Goal: Navigation & Orientation: Find specific page/section

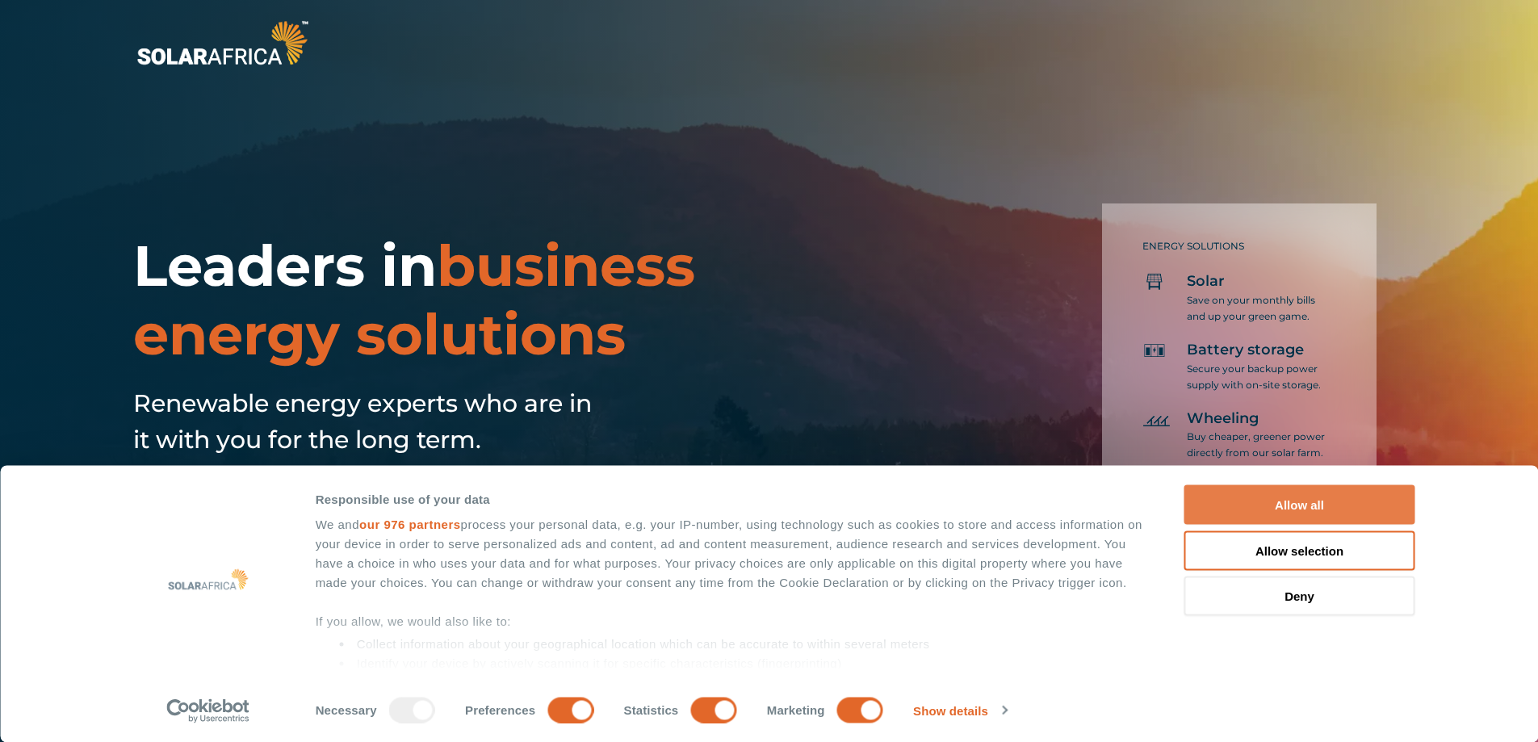
click at [1283, 497] on button "Allow all" at bounding box center [1299, 505] width 231 height 40
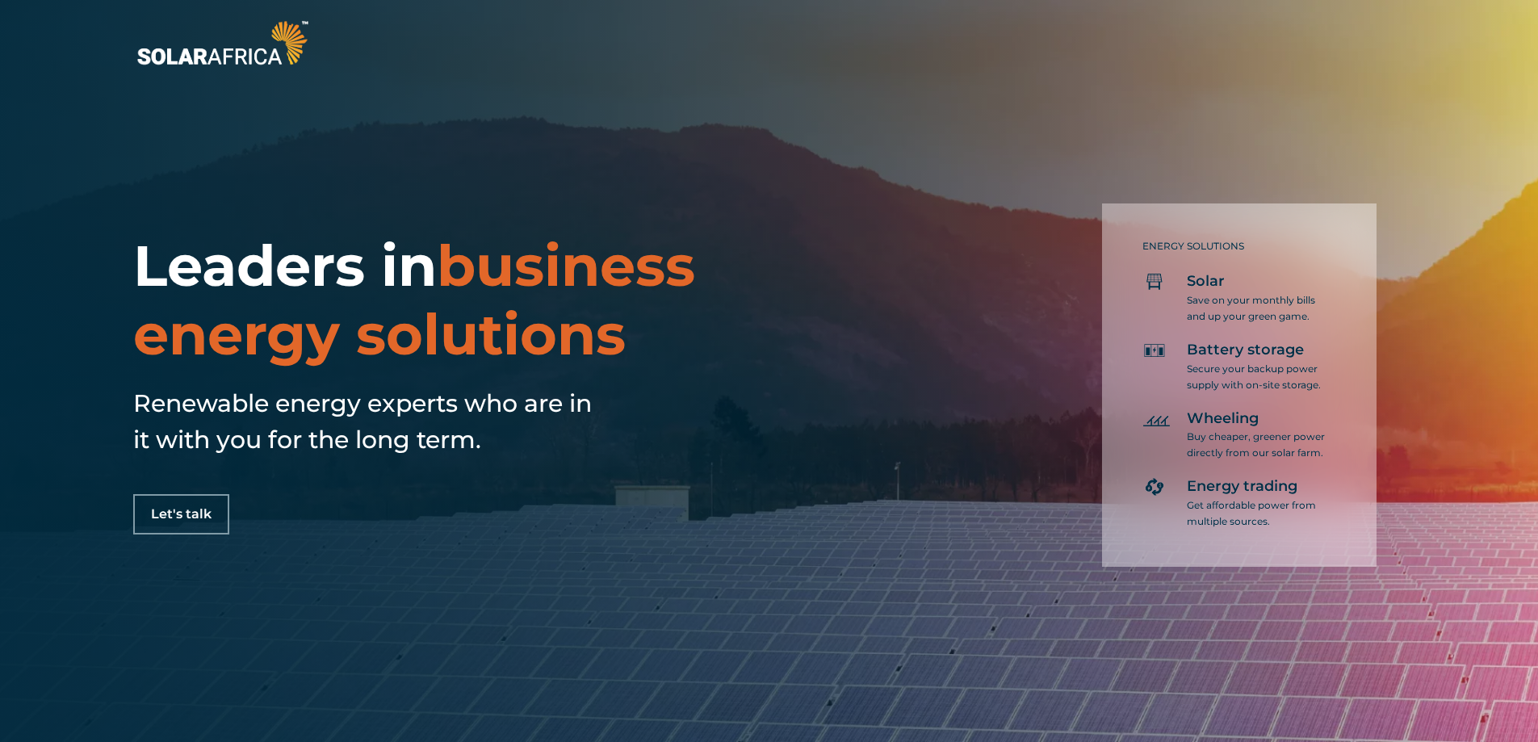
click at [991, 94] on div "Leaders in business energy solutions Renewable energy experts who are in it wit…" at bounding box center [769, 371] width 1538 height 742
click at [283, 47] on img at bounding box center [222, 42] width 178 height 53
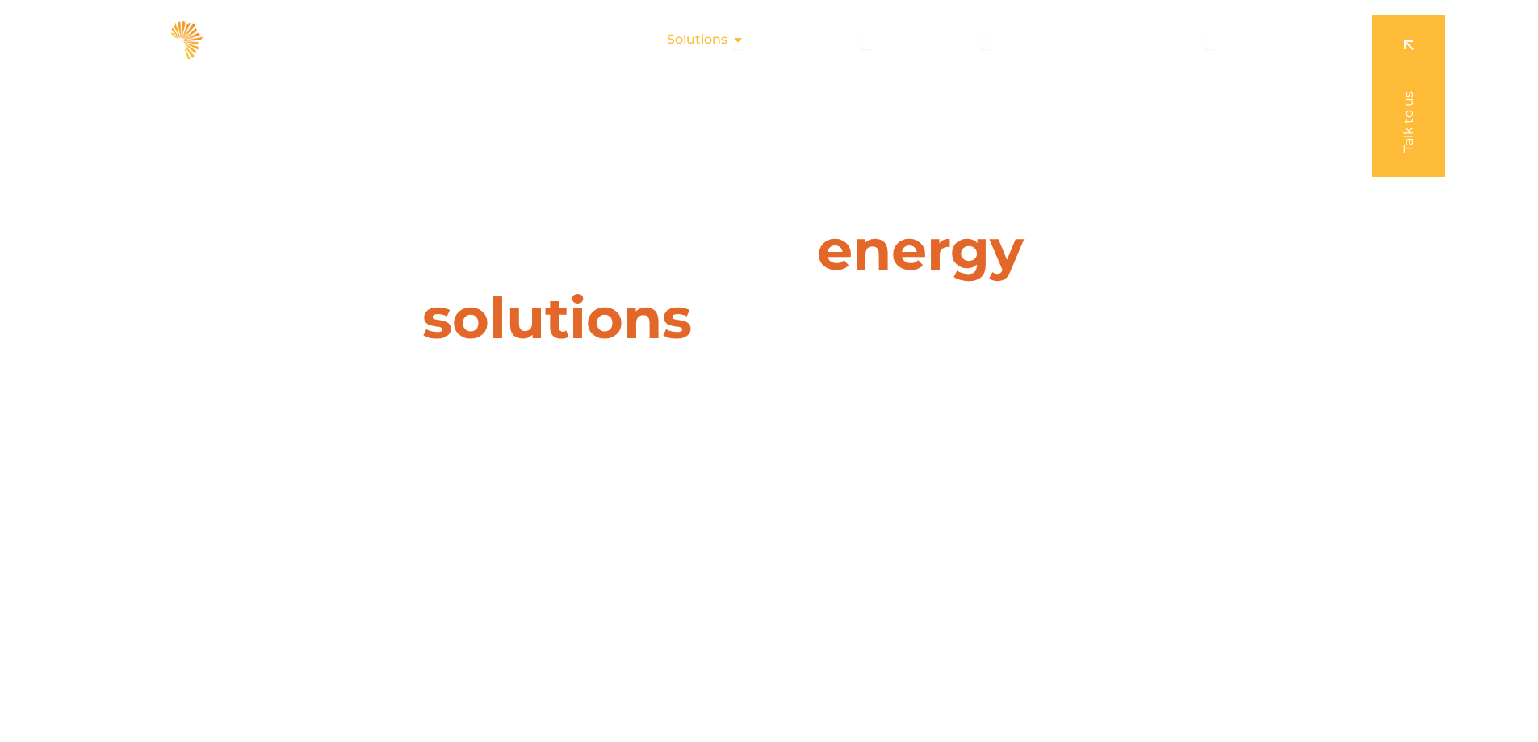
click at [733, 41] on div "Solutions Close Solutions Open Solutions" at bounding box center [705, 39] width 103 height 32
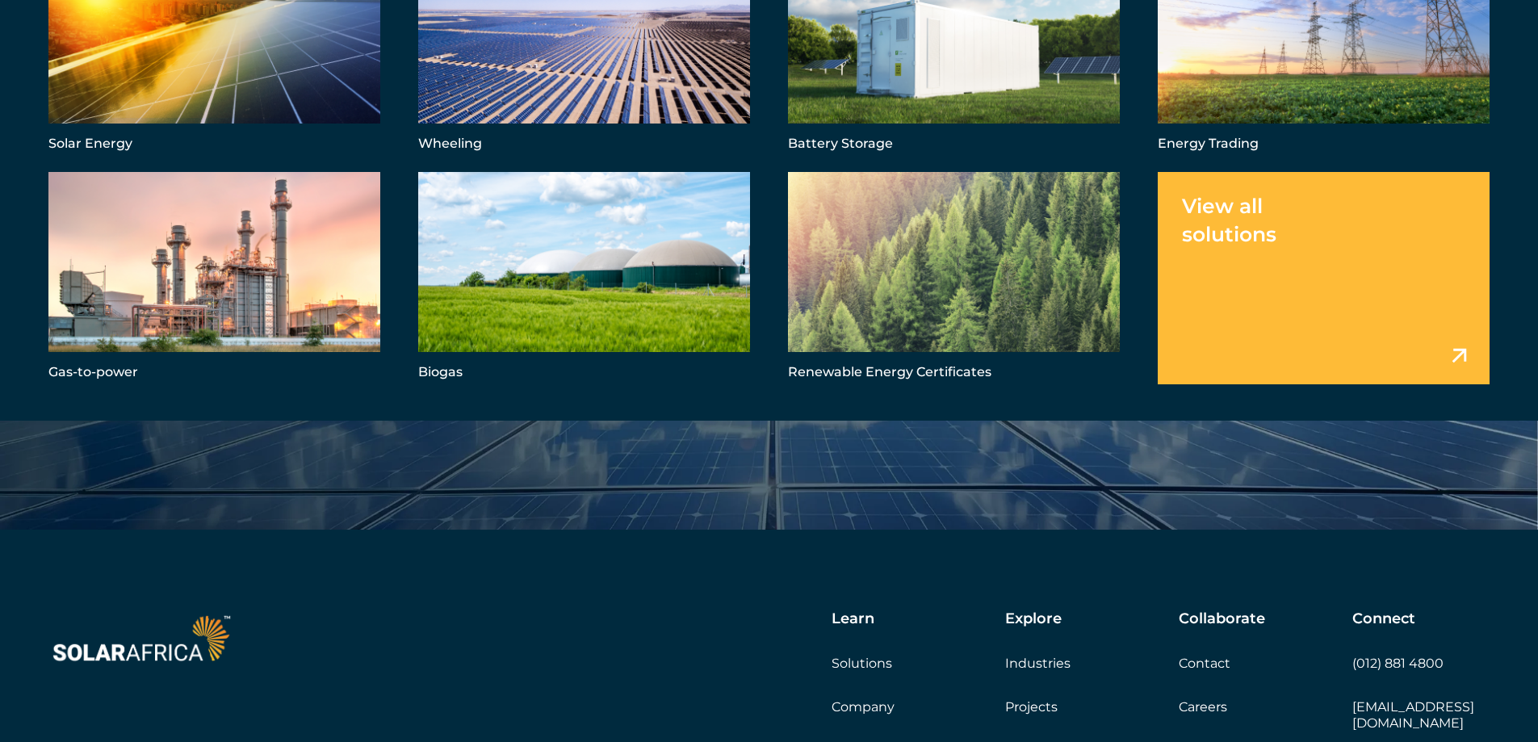
scroll to position [5519, 0]
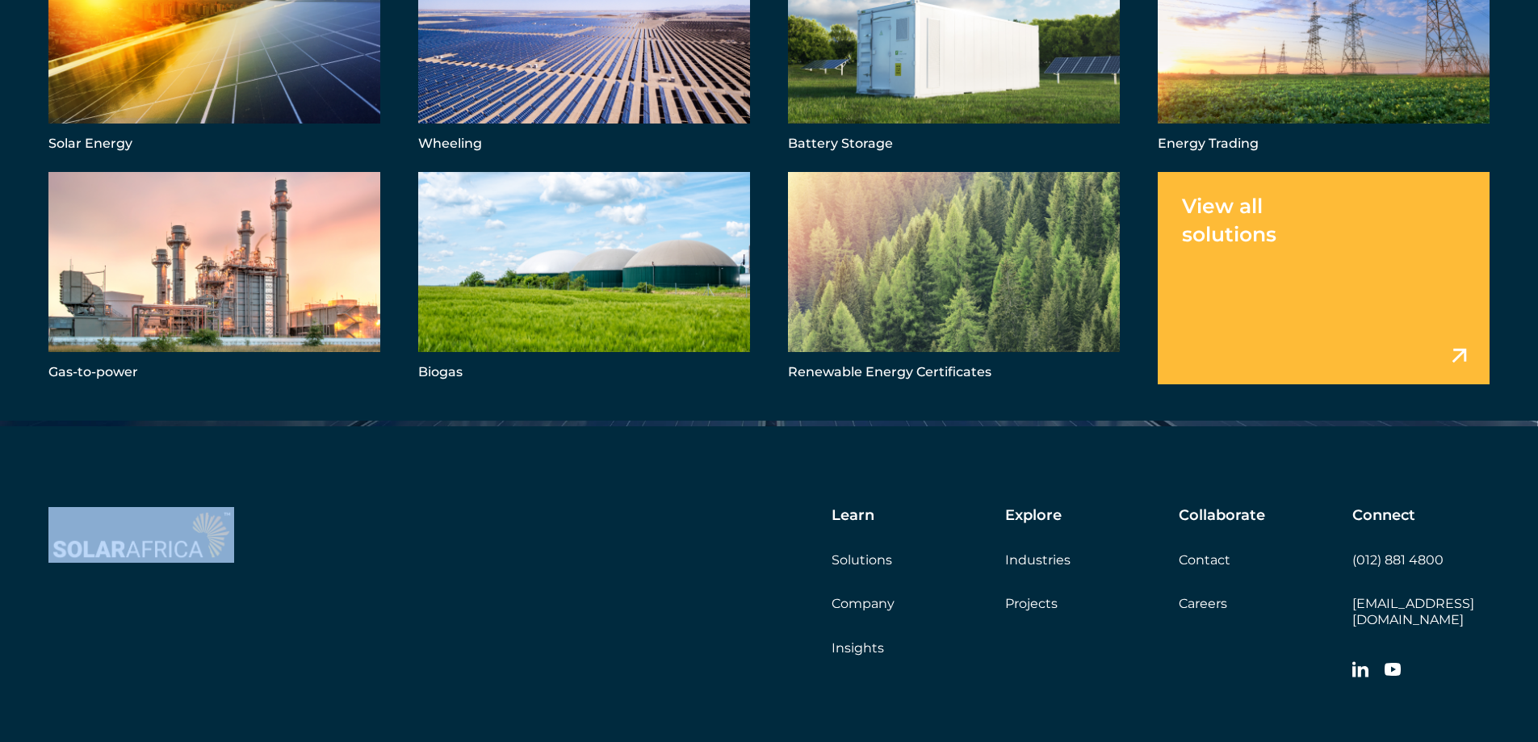
drag, startPoint x: 36, startPoint y: 548, endPoint x: 532, endPoint y: 566, distance: 496.0
click at [241, 517] on div "Learn Solutions Company Insights Explore Industries Projects Collaborate Contac…" at bounding box center [769, 672] width 1538 height 493
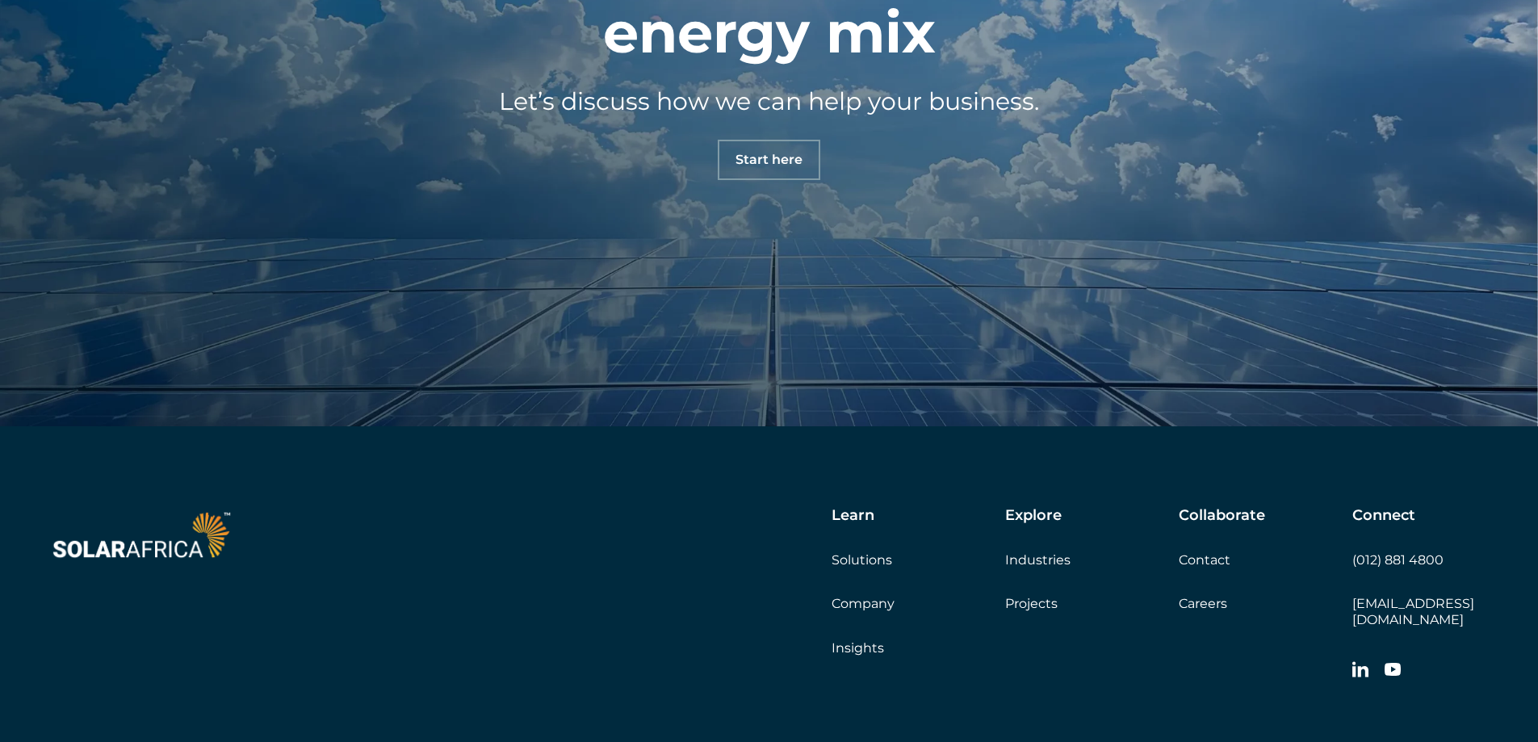
drag, startPoint x: 542, startPoint y: 567, endPoint x: 557, endPoint y: 562, distance: 16.1
click at [547, 571] on div "Learn Solutions Company Insights Explore Industries Projects Collaborate Contac…" at bounding box center [935, 597] width 1108 height 181
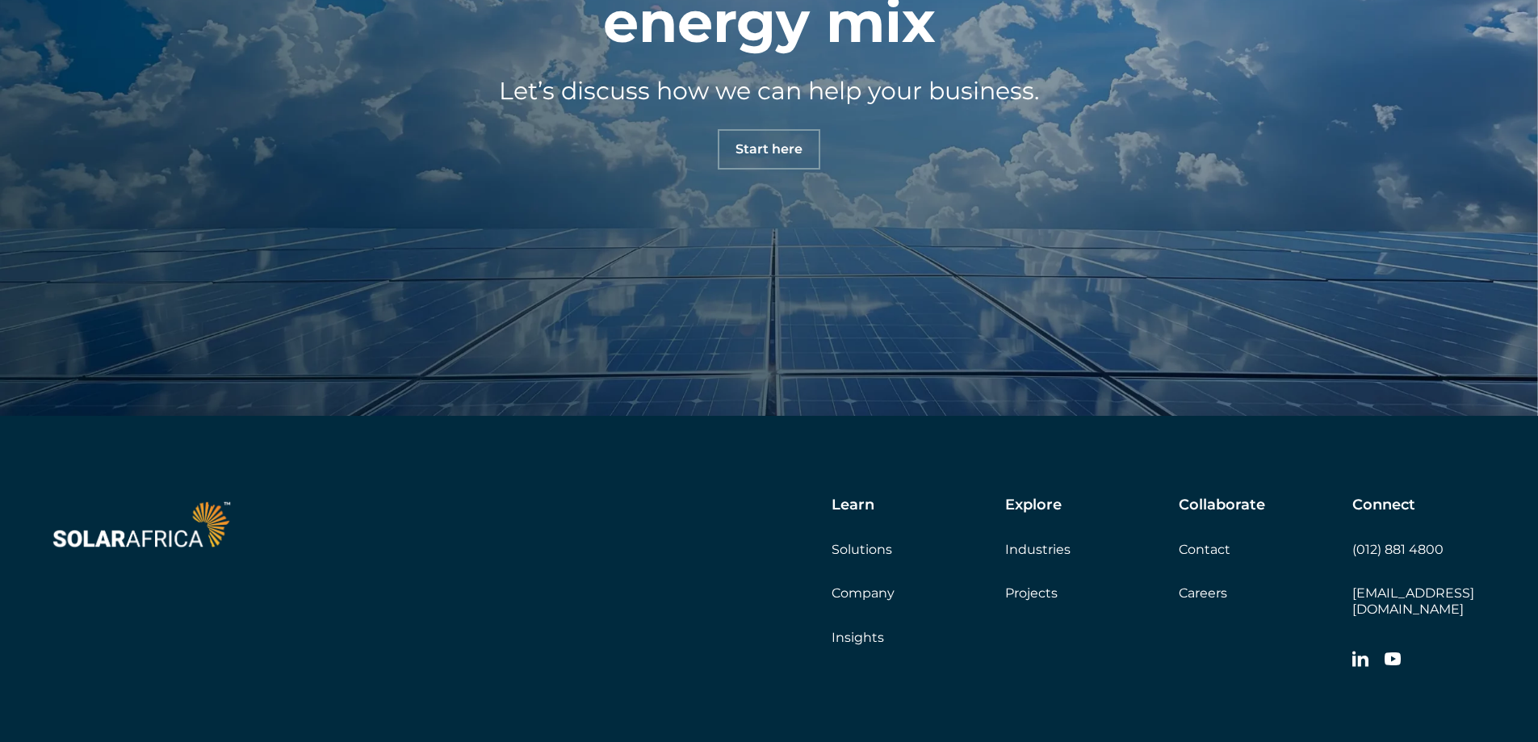
scroll to position [5681, 0]
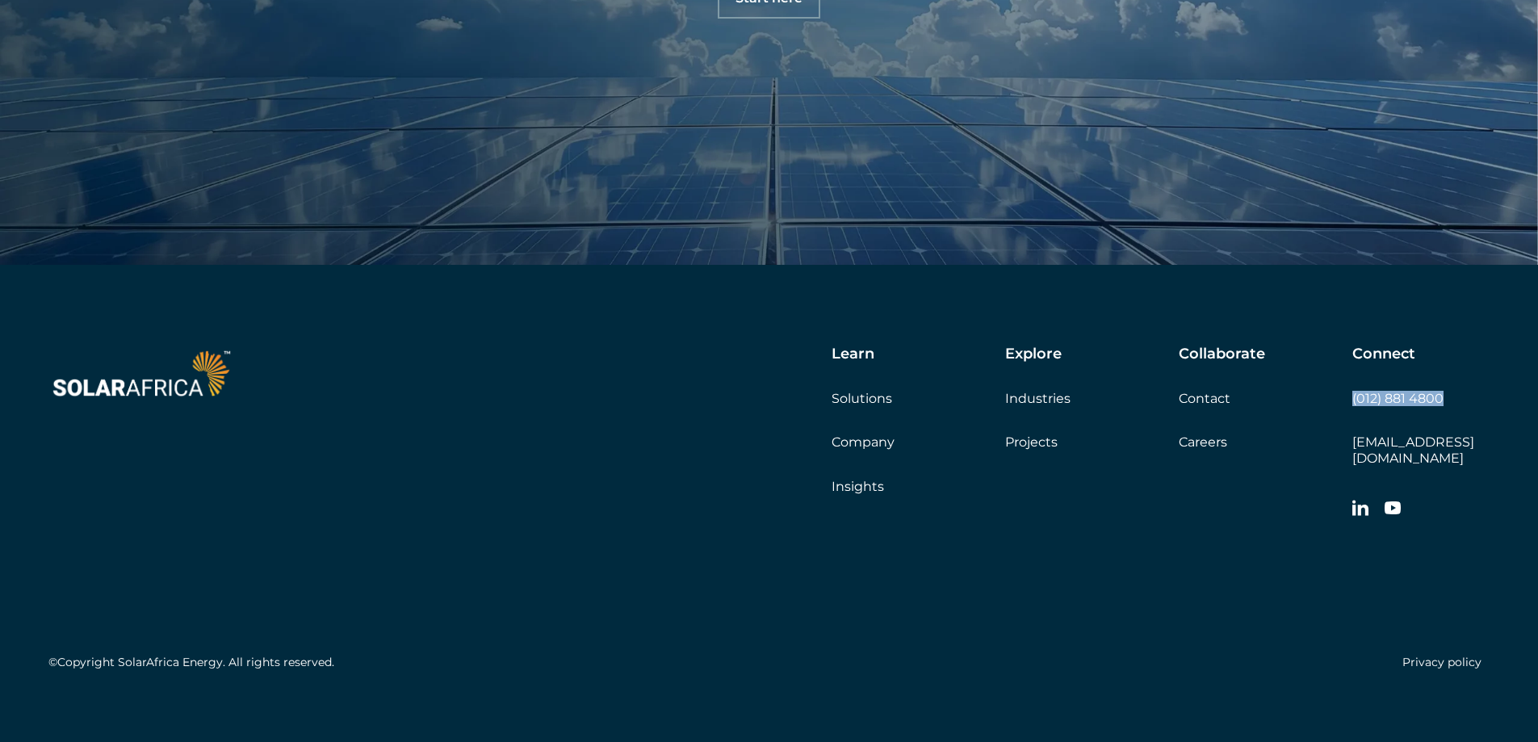
drag, startPoint x: 1454, startPoint y: 395, endPoint x: 1352, endPoint y: 393, distance: 101.7
click at [1352, 393] on div "Connect (012) 881 4800 info@solarafrica.com" at bounding box center [1420, 435] width 137 height 181
click at [927, 585] on div "©Copyright SolarAfrica Energy. All rights reserved. Privacy policy" at bounding box center [768, 601] width 1441 height 151
